Goal: Find specific page/section: Find specific page/section

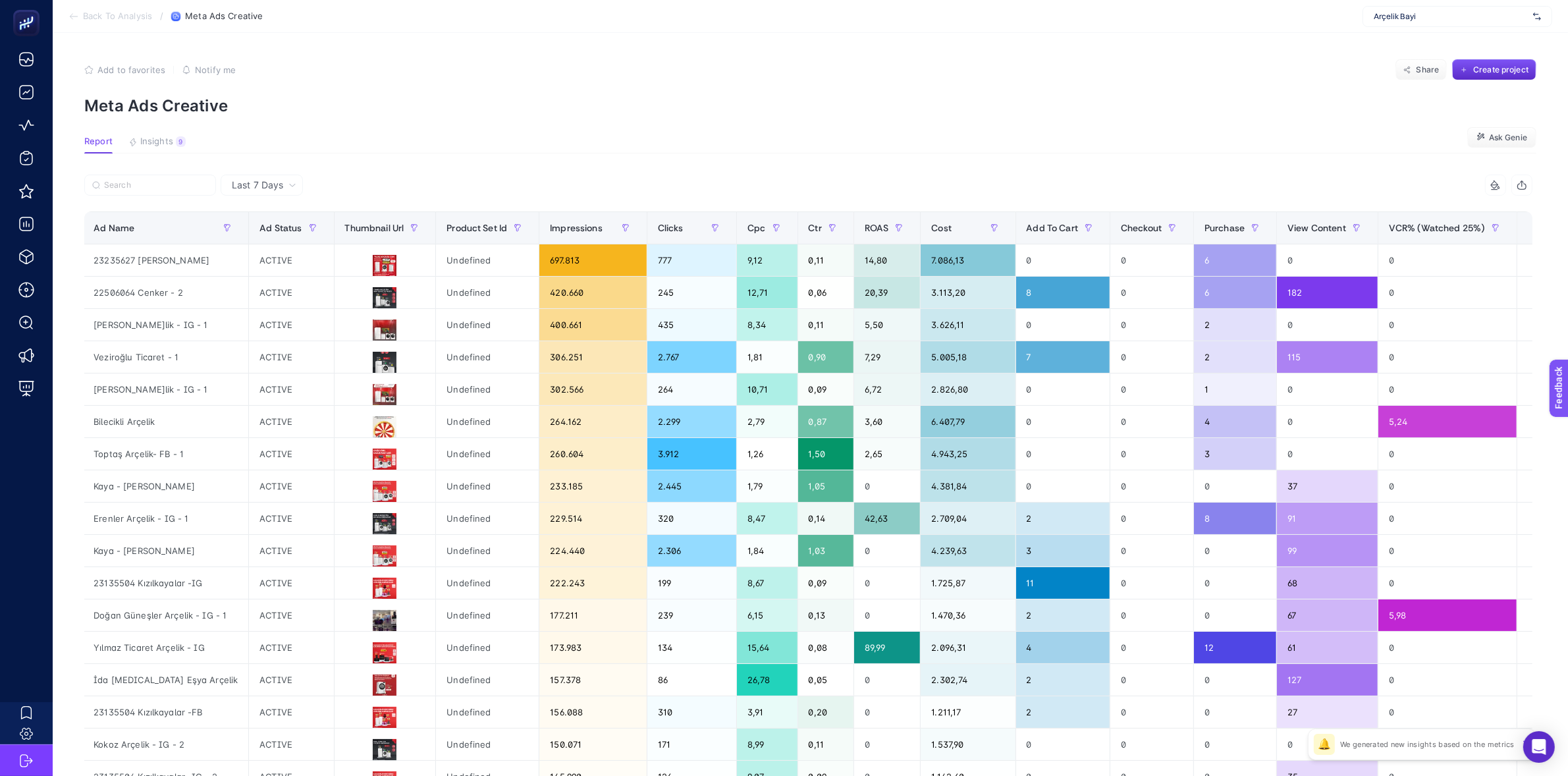
scroll to position [0, 8]
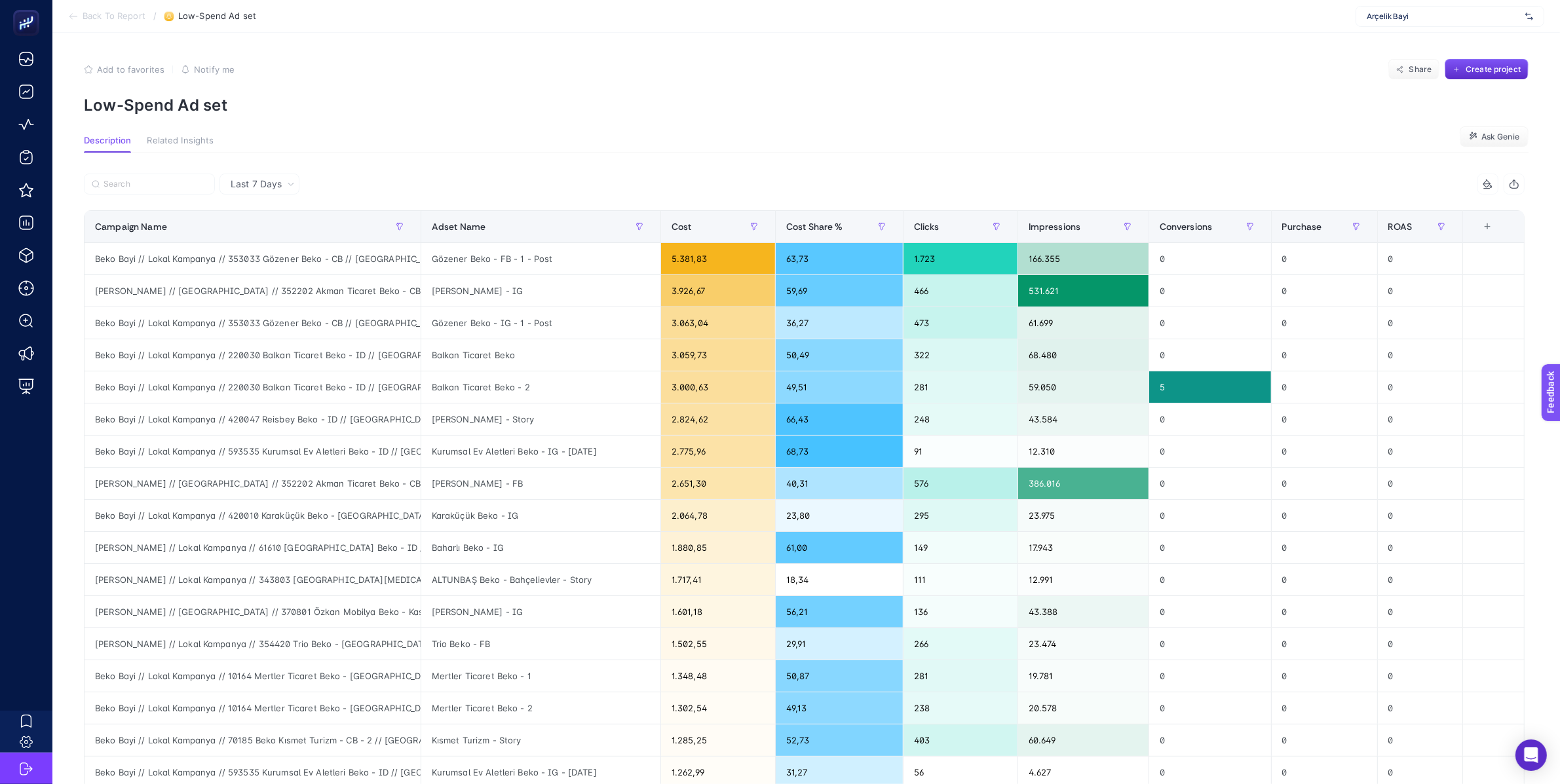
click at [859, 151] on section "Description Related Insights Ask Genie" at bounding box center [806, 144] width 1445 height 17
click at [859, 151] on section "Description Related Insights Ask Genie" at bounding box center [806, 144] width 1445 height 17
click at [877, 92] on section "Add to favorites false Notify me Share Create project Low-Spend Ad set" at bounding box center [806, 86] width 1445 height 56
click at [540, 166] on div "Last 7 Days 7 items selected Campaign Name Adset Name Cost Cost Share % Clicks …" at bounding box center [804, 597] width 1462 height 888
